Goal: Task Accomplishment & Management: Manage account settings

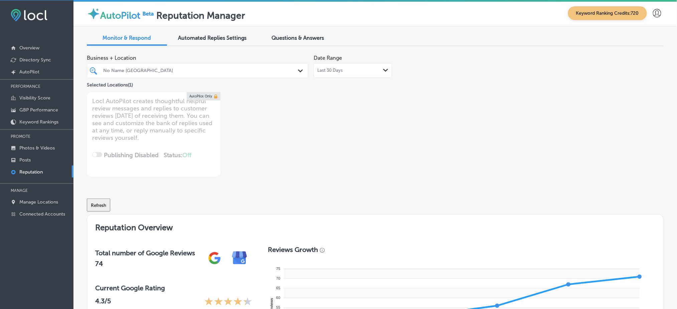
click at [151, 68] on div "No Name [GEOGRAPHIC_DATA]" at bounding box center [200, 71] width 195 height 6
click at [216, 68] on div "No Name [GEOGRAPHIC_DATA]" at bounding box center [200, 71] width 195 height 6
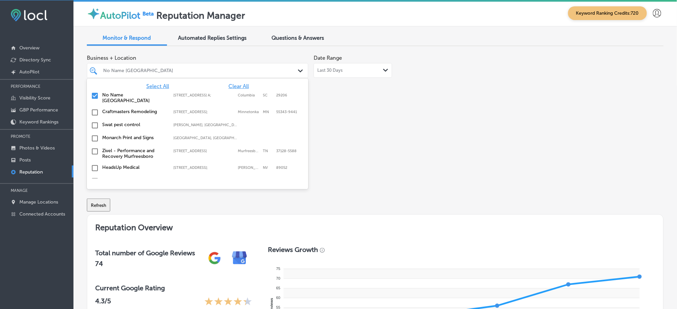
click at [238, 85] on span "Clear All" at bounding box center [238, 86] width 20 height 6
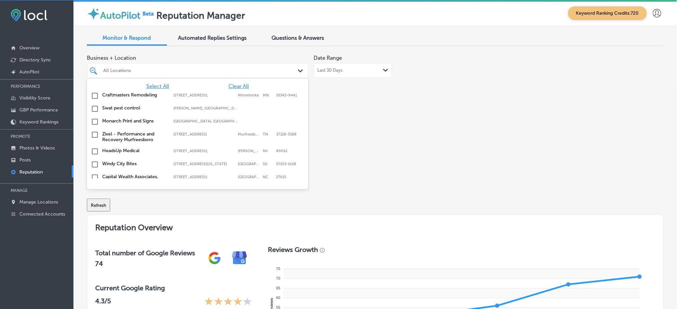
click at [159, 88] on span "Select All" at bounding box center [157, 86] width 23 height 6
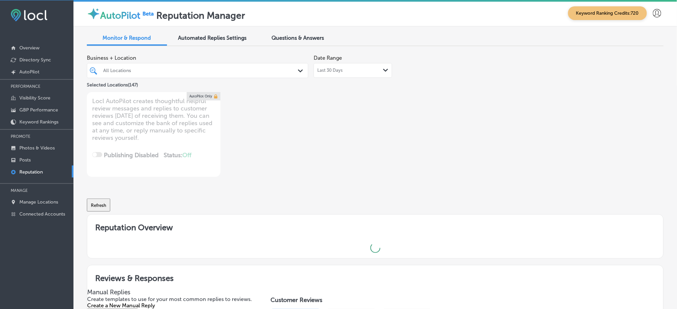
click at [512, 145] on div "Business + Location All Locations Path Created with Sketch. Selected Locations …" at bounding box center [375, 114] width 577 height 126
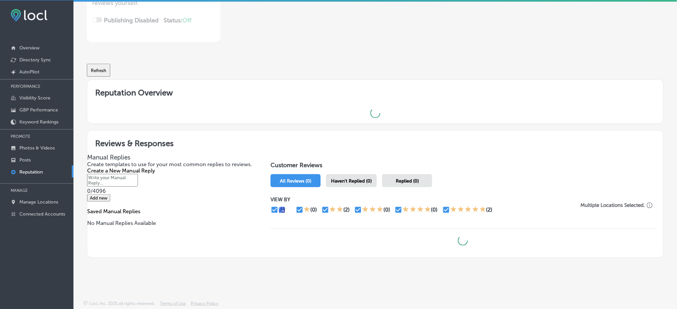
scroll to position [154, 0]
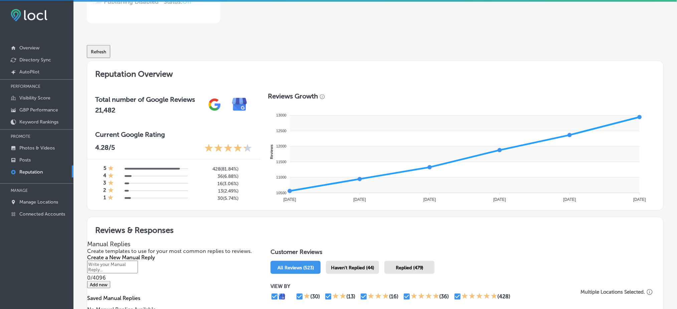
click at [363, 266] on span "Haven't Replied (44)" at bounding box center [352, 268] width 43 height 6
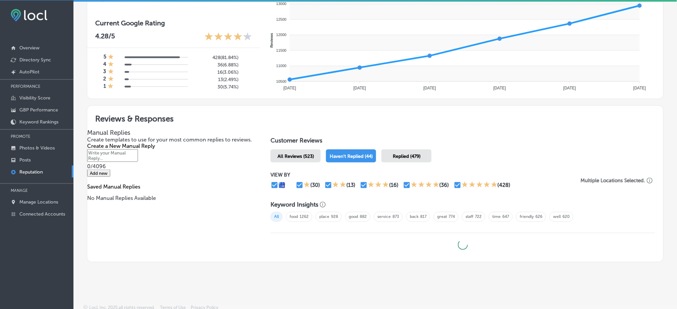
scroll to position [268, 0]
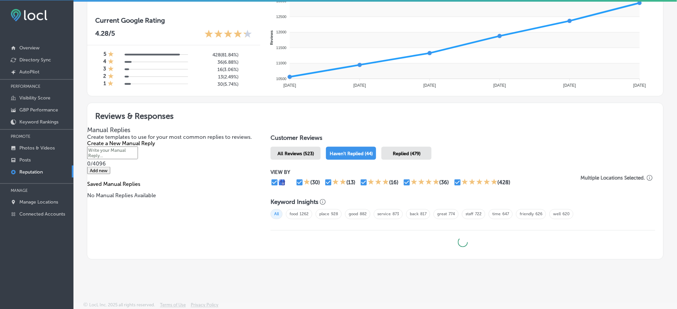
type textarea "x"
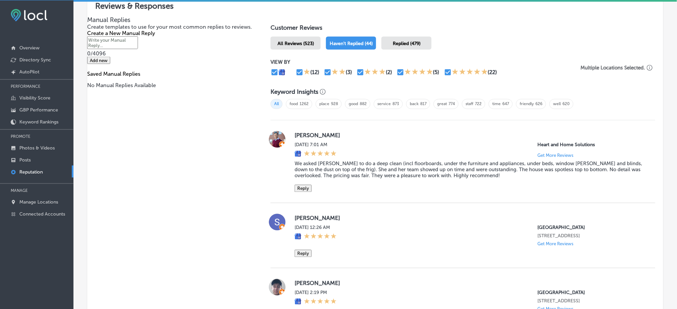
scroll to position [446, 0]
